Goal: Task Accomplishment & Management: Use online tool/utility

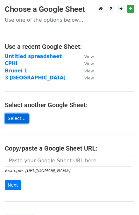
click at [13, 118] on link "Select..." at bounding box center [17, 118] width 24 height 10
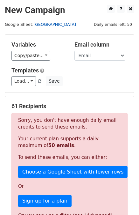
click at [40, 22] on link "[GEOGRAPHIC_DATA]" at bounding box center [54, 24] width 43 height 5
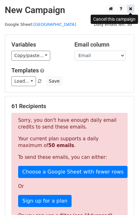
click at [132, 11] on icon at bounding box center [131, 8] width 4 height 4
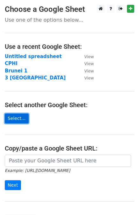
click at [11, 118] on link "Select..." at bounding box center [17, 118] width 24 height 10
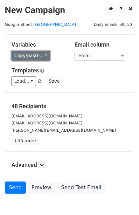
click at [42, 55] on link "Copy/paste..." at bounding box center [30, 56] width 39 height 10
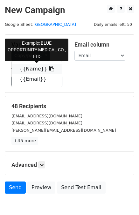
click at [49, 69] on icon at bounding box center [51, 68] width 5 height 5
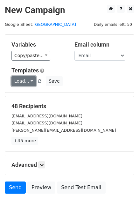
click at [29, 82] on link "Load..." at bounding box center [23, 81] width 25 height 10
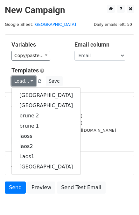
click at [22, 81] on link "Load..." at bounding box center [23, 81] width 25 height 10
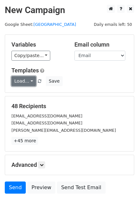
click at [22, 81] on link "Load..." at bounding box center [23, 81] width 25 height 10
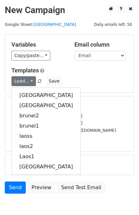
click at [91, 103] on h5 "48 Recipients" at bounding box center [69, 106] width 116 height 7
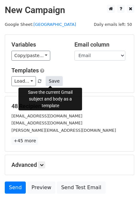
click at [51, 82] on button "Save" at bounding box center [54, 81] width 17 height 10
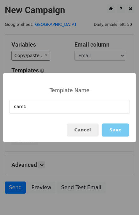
type input "cam1"
click at [125, 130] on button "Save" at bounding box center [115, 129] width 27 height 13
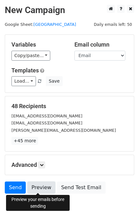
click at [35, 187] on link "Preview" at bounding box center [41, 187] width 28 height 12
click at [46, 186] on link "Preview" at bounding box center [41, 187] width 28 height 12
click at [45, 188] on link "Preview" at bounding box center [41, 187] width 28 height 12
click at [37, 189] on link "Preview" at bounding box center [41, 187] width 28 height 12
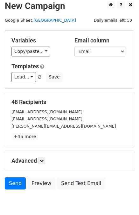
scroll to position [32, 0]
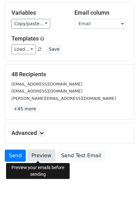
click at [42, 156] on link "Preview" at bounding box center [41, 155] width 28 height 12
